Goal: Book appointment/travel/reservation

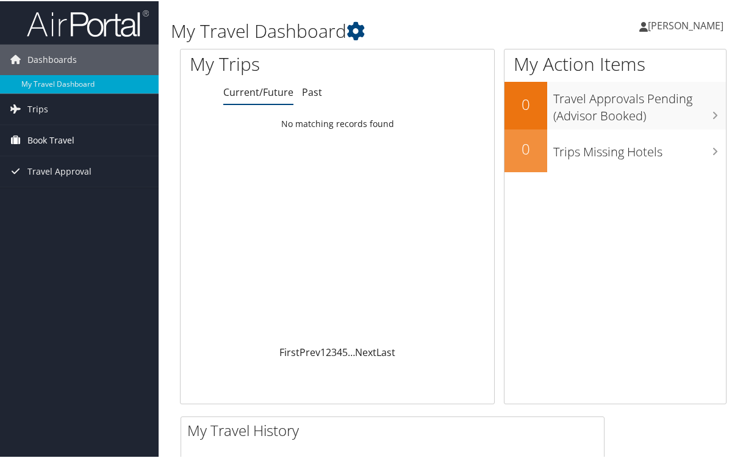
click at [59, 136] on span "Book Travel" at bounding box center [50, 139] width 47 height 31
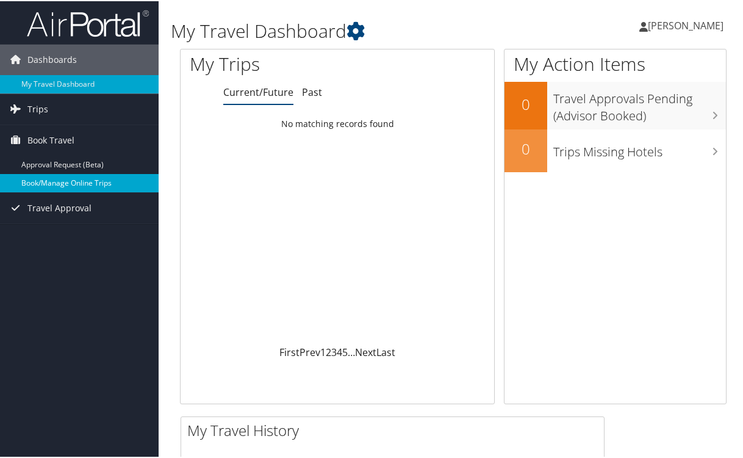
click at [60, 182] on link "Book/Manage Online Trips" at bounding box center [79, 182] width 159 height 18
